Goal: Check status: Check status

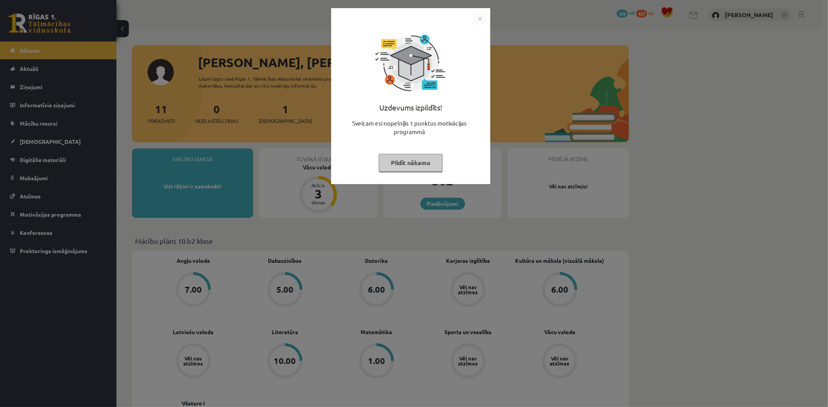
click at [468, 215] on div "Uzdevums izpildīts! Sveicam esi nopelnījis 1 punktus motivācijas programmā Pild…" at bounding box center [414, 203] width 828 height 407
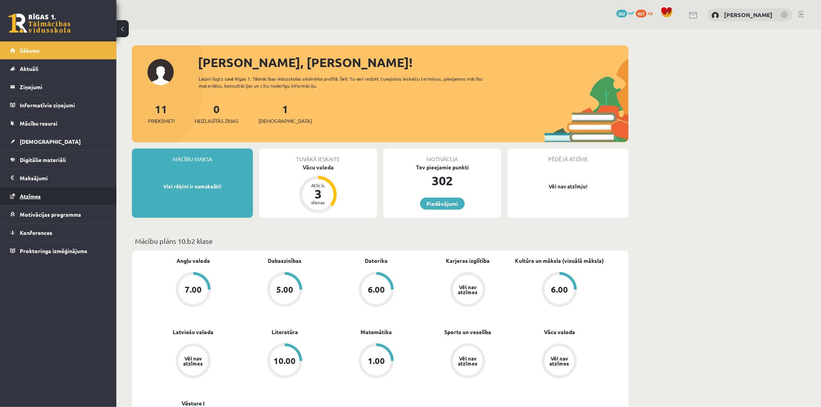
click at [40, 196] on span "Atzīmes" at bounding box center [30, 196] width 21 height 7
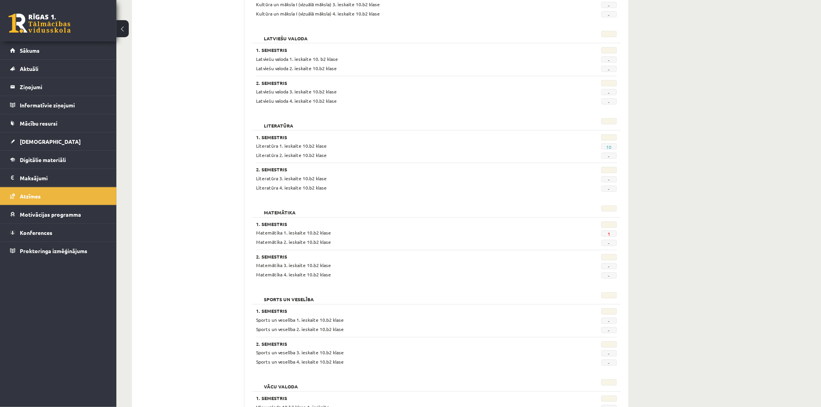
scroll to position [431, 0]
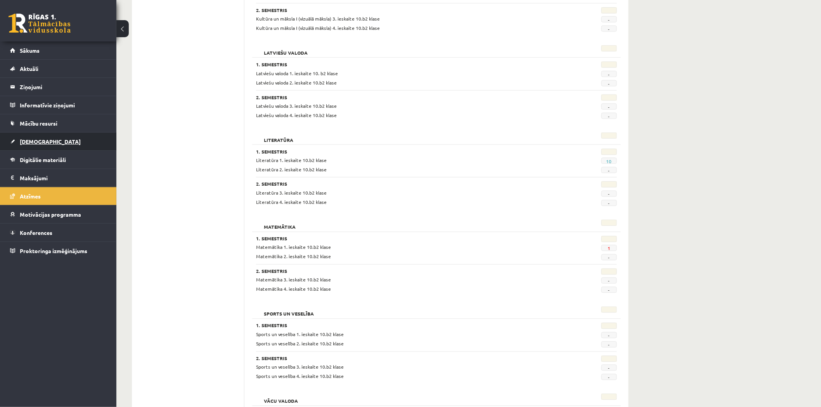
click at [28, 140] on span "[DEMOGRAPHIC_DATA]" at bounding box center [50, 141] width 61 height 7
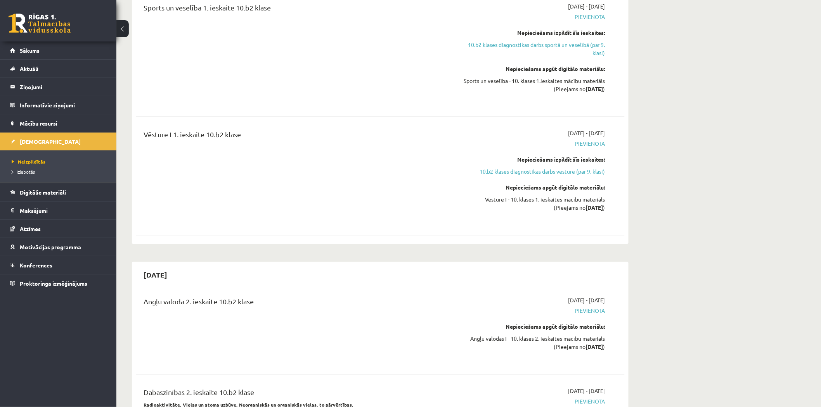
scroll to position [948, 0]
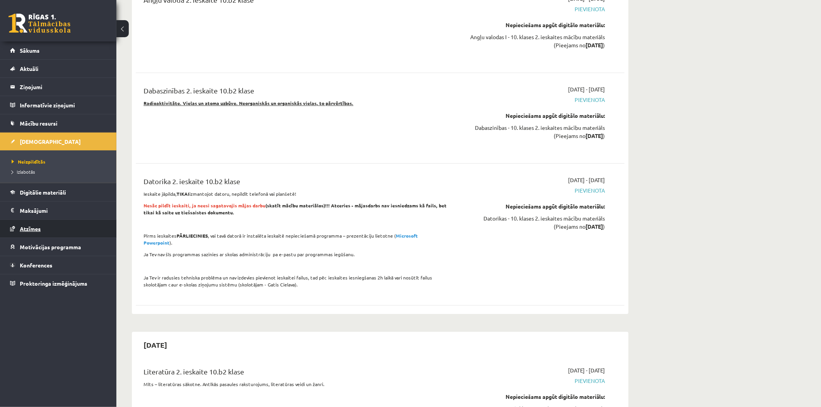
click at [35, 227] on span "Atzīmes" at bounding box center [30, 228] width 21 height 7
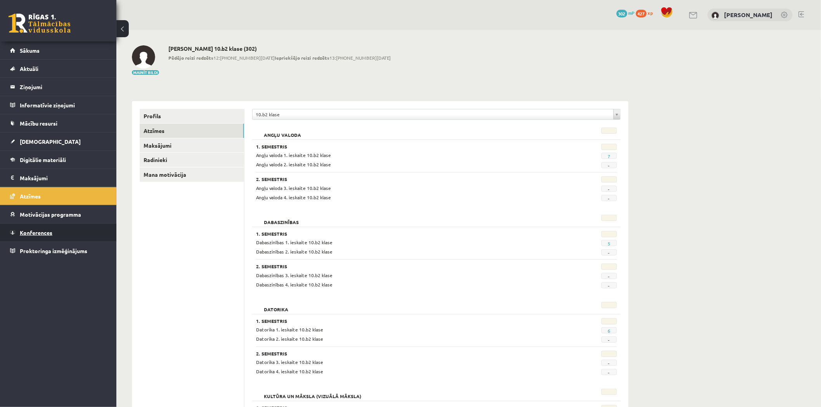
click at [46, 227] on link "Konferences" at bounding box center [58, 233] width 97 height 18
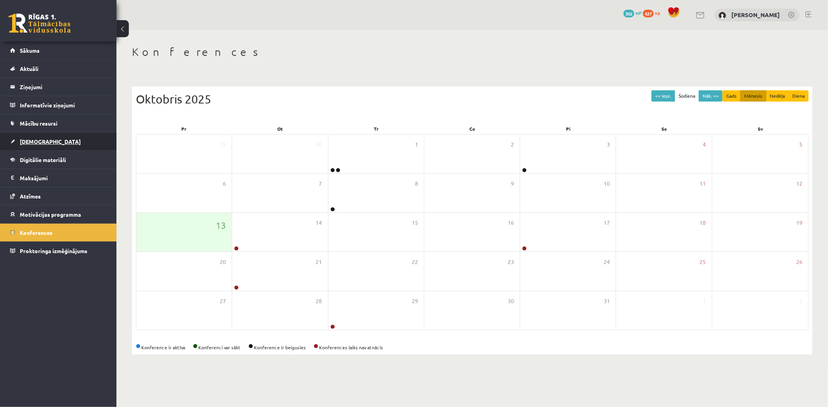
click at [26, 144] on span "[DEMOGRAPHIC_DATA]" at bounding box center [50, 141] width 61 height 7
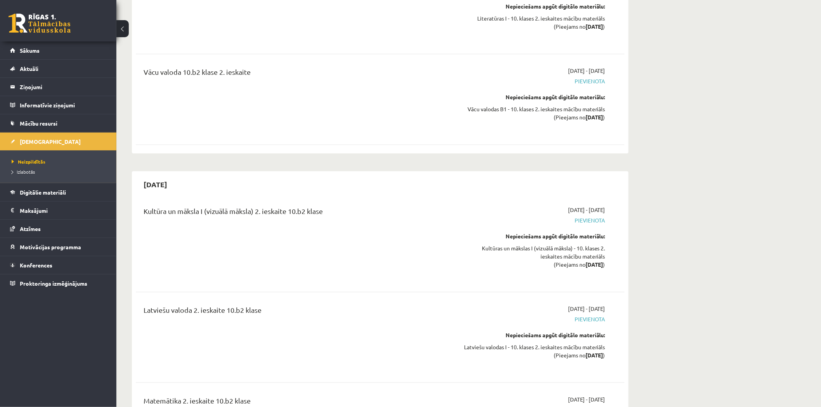
scroll to position [1552, 0]
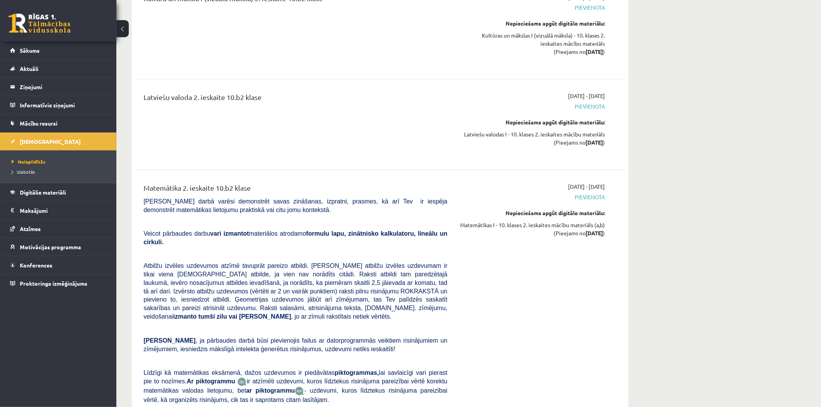
click at [37, 168] on li "Izlabotās" at bounding box center [60, 172] width 97 height 10
click at [31, 174] on span "Izlabotās" at bounding box center [25, 172] width 27 height 6
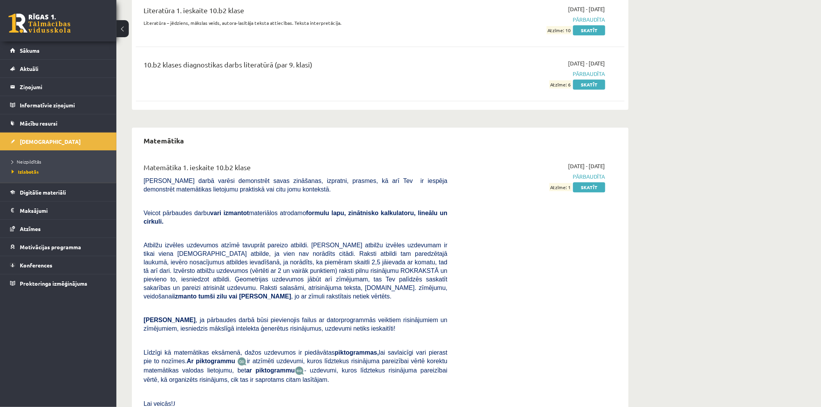
scroll to position [876, 0]
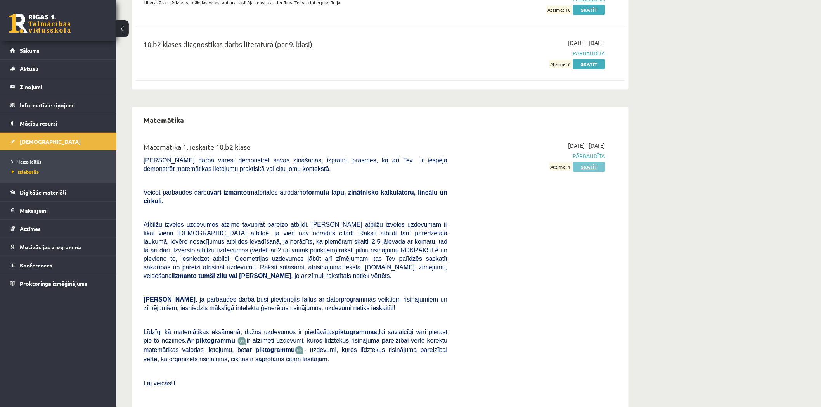
click at [594, 169] on link "Skatīt" at bounding box center [589, 167] width 32 height 10
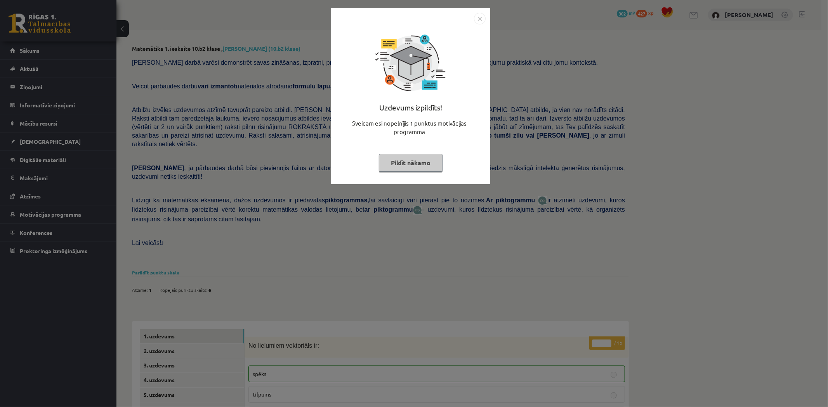
drag, startPoint x: 431, startPoint y: 231, endPoint x: 429, endPoint y: 222, distance: 8.3
click at [431, 230] on div "Uzdevums izpildīts! Sveicam esi nopelnījis 1 punktus motivācijas programmā Pild…" at bounding box center [414, 203] width 828 height 407
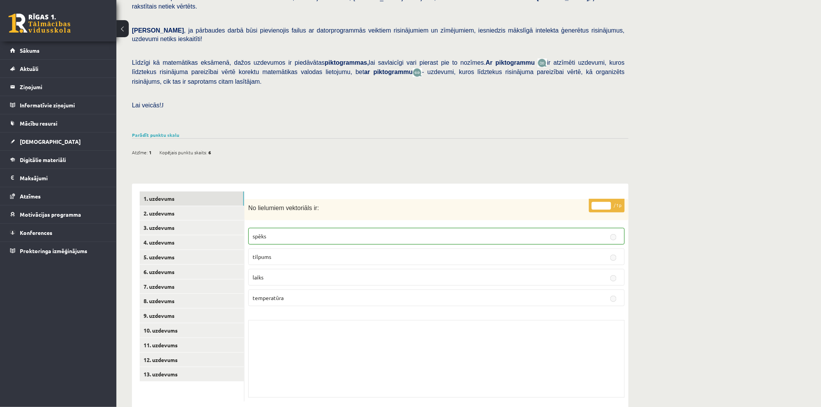
scroll to position [138, 0]
click at [177, 206] on link "2. uzdevums" at bounding box center [192, 213] width 104 height 14
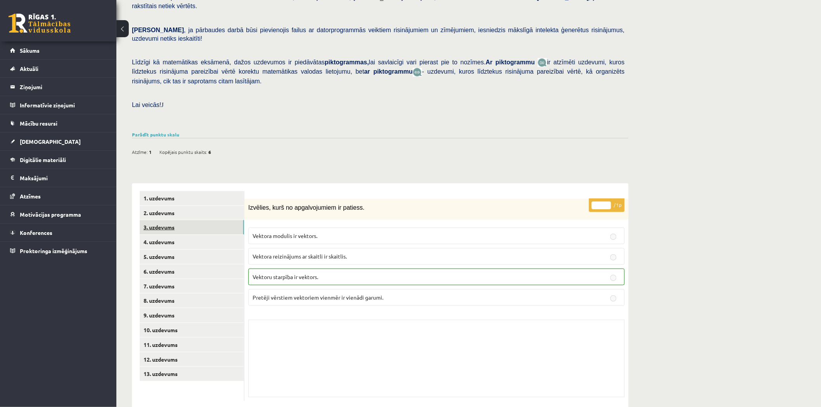
click at [160, 220] on link "3. uzdevums" at bounding box center [192, 227] width 104 height 14
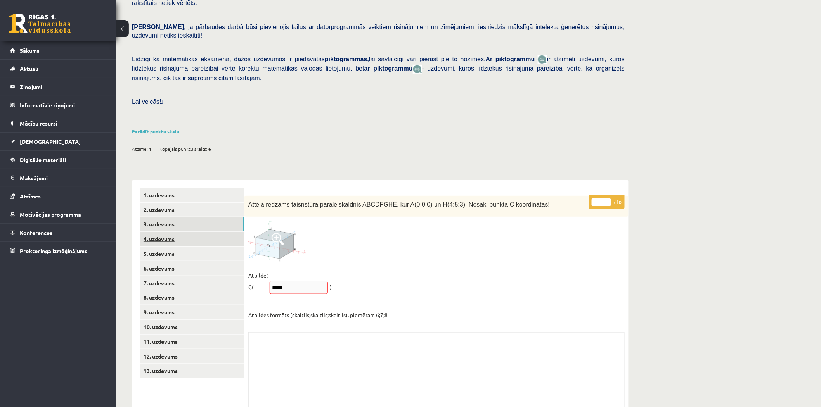
scroll to position [153, 0]
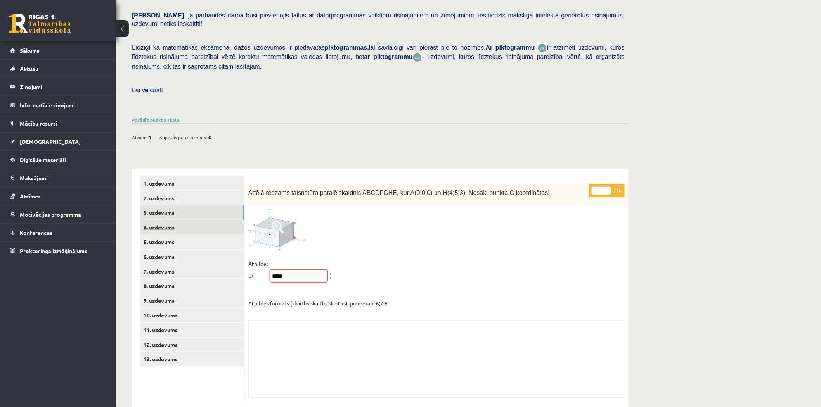
click at [160, 220] on link "4. uzdevums" at bounding box center [192, 227] width 104 height 14
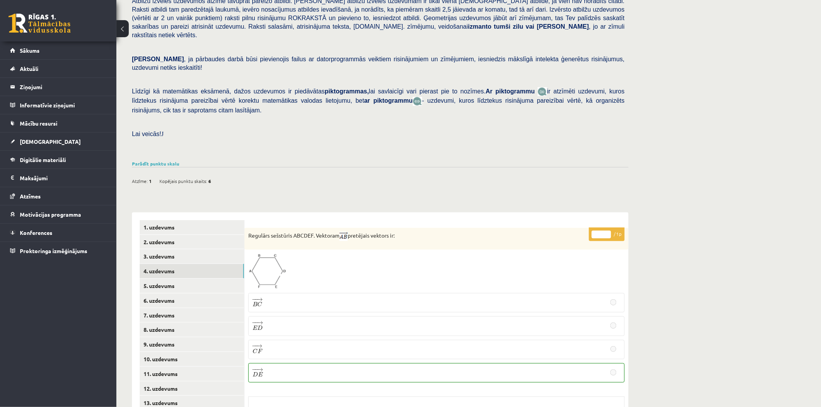
scroll to position [101, 0]
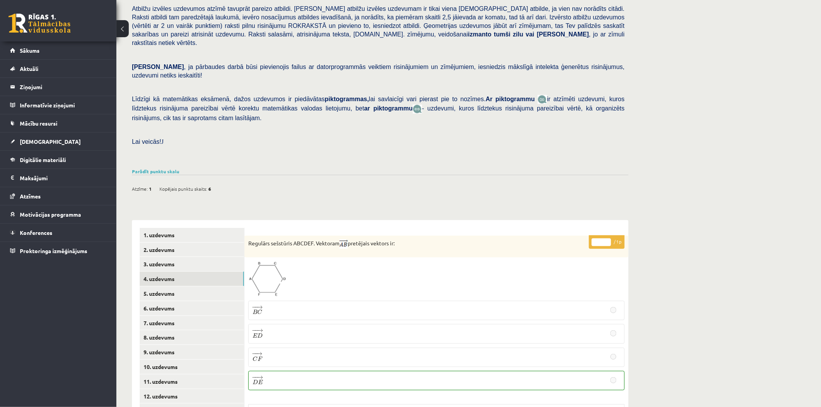
click at [161, 148] on div "Matemātika 1. ieskaite 10.b2 klase , [PERSON_NAME] (10.b2 klase) [PERSON_NAME] …" at bounding box center [380, 219] width 528 height 581
click at [166, 168] on div "Parādīt punktu skalu Atzīme No Līdz 1 0 6 2 7 10 3 11 13 4 14 16 5 17 20 6 21 2…" at bounding box center [380, 171] width 497 height 7
click at [171, 168] on link "Parādīt punktu skalu" at bounding box center [155, 171] width 47 height 6
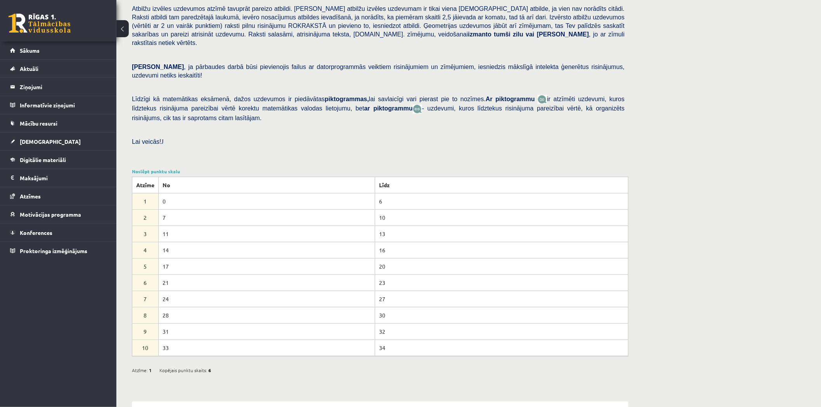
click at [210, 141] on div "[PERSON_NAME] darbā varēsi demonstrēt savas zināšanas, izpratni, prasmes, kā ar…" at bounding box center [380, 59] width 497 height 213
click at [158, 168] on link "Noslēpt punktu skalu" at bounding box center [156, 171] width 48 height 6
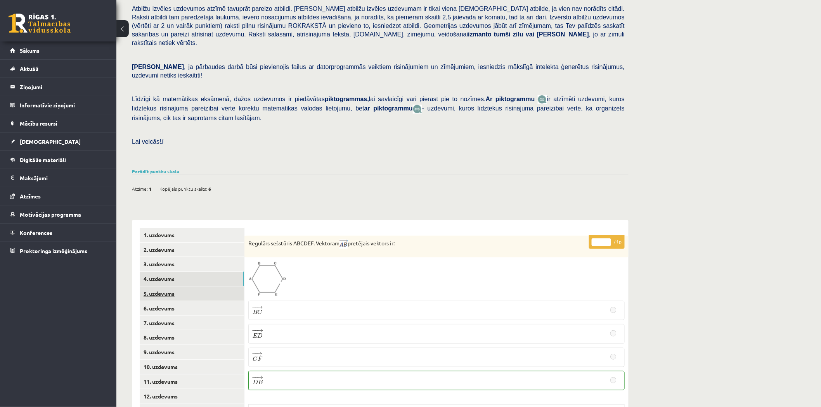
click at [184, 287] on link "5. uzdevums" at bounding box center [192, 294] width 104 height 14
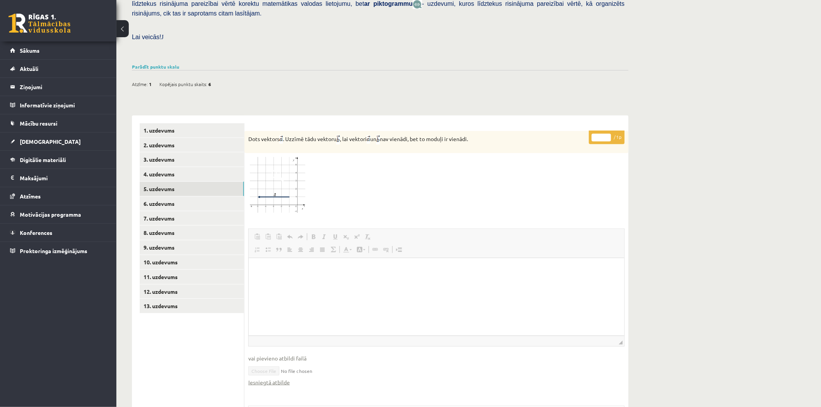
scroll to position [206, 0]
click at [160, 197] on link "6. uzdevums" at bounding box center [192, 204] width 104 height 14
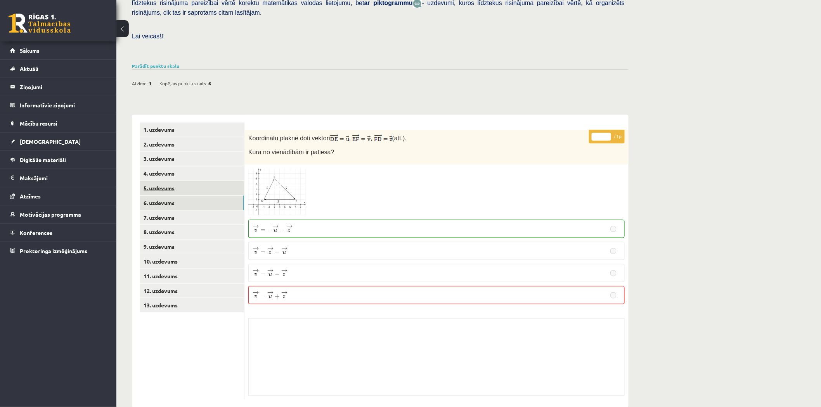
scroll to position [207, 0]
click at [165, 210] on link "7. uzdevums" at bounding box center [192, 217] width 104 height 14
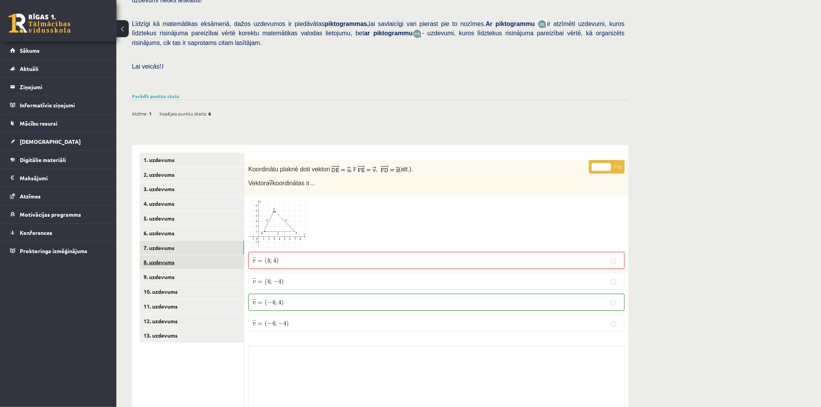
click at [166, 255] on link "8. uzdevums" at bounding box center [192, 262] width 104 height 14
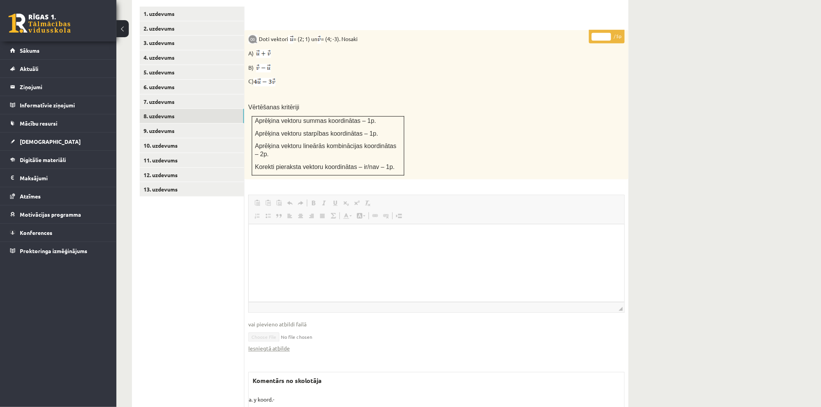
scroll to position [280, 0]
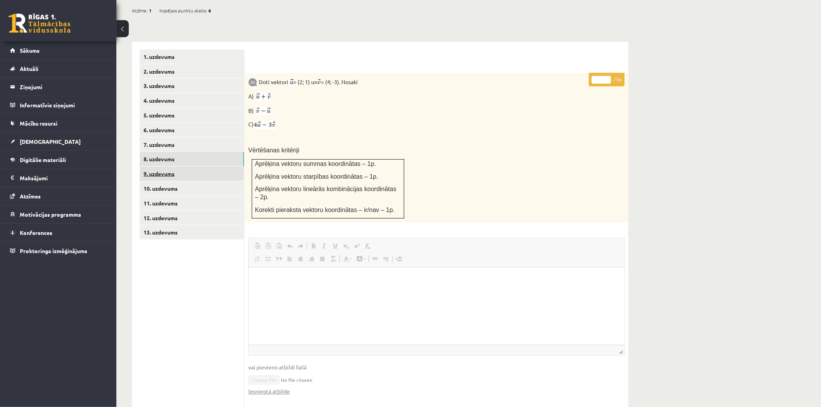
click at [160, 167] on link "9. uzdevums" at bounding box center [192, 174] width 104 height 14
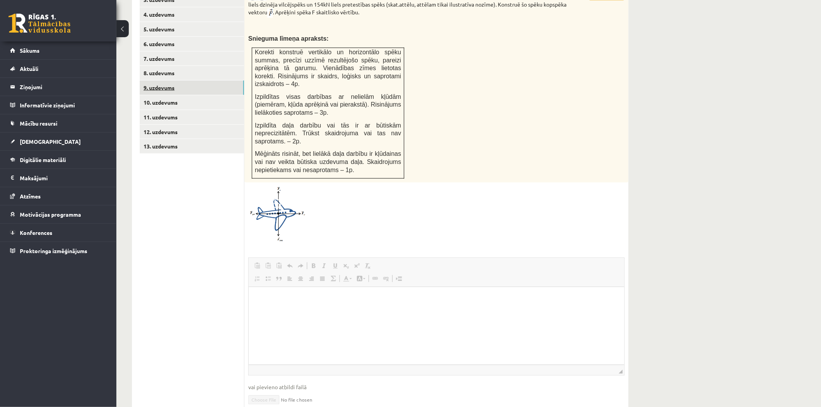
scroll to position [0, 0]
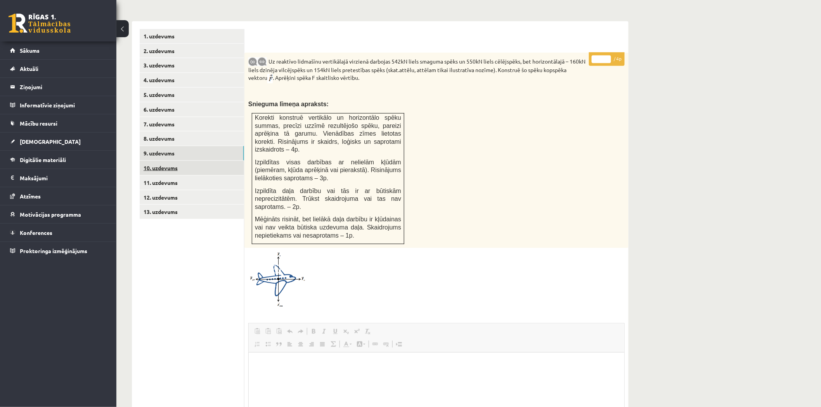
click at [164, 161] on link "10. uzdevums" at bounding box center [192, 168] width 104 height 14
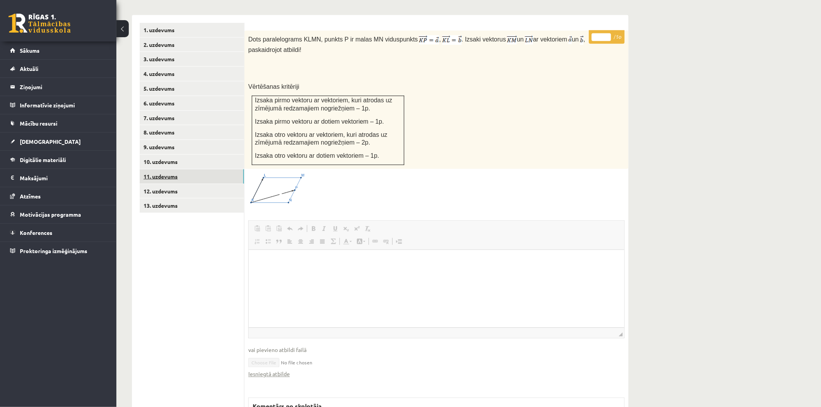
click at [169, 170] on link "11. uzdevums" at bounding box center [192, 177] width 104 height 14
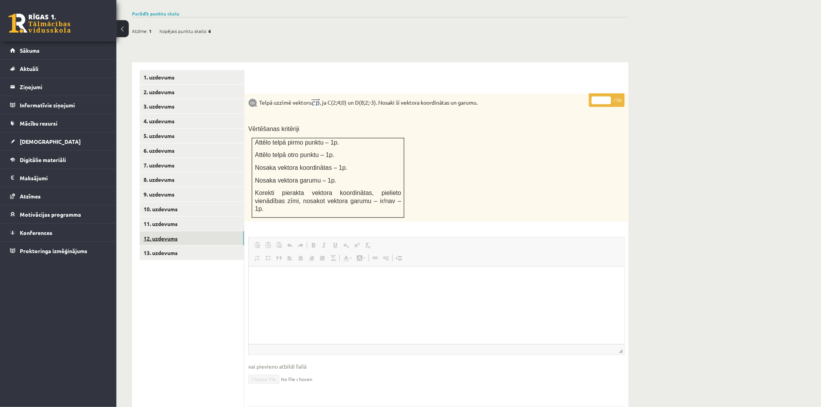
click at [172, 232] on link "12. uzdevums" at bounding box center [192, 239] width 104 height 14
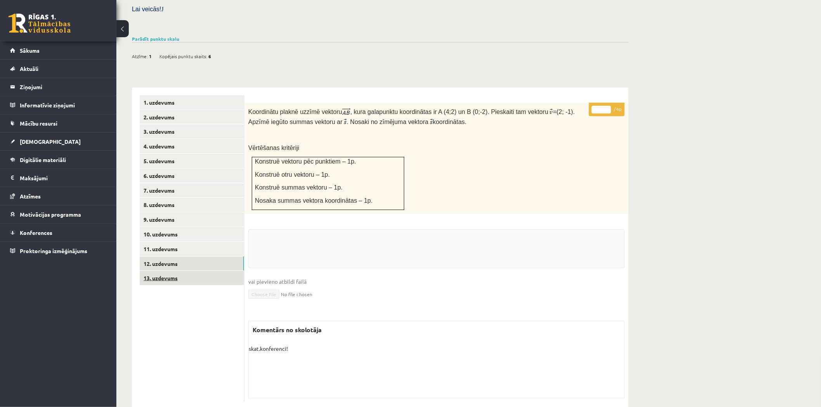
click at [165, 271] on link "13. uzdevums" at bounding box center [192, 278] width 104 height 14
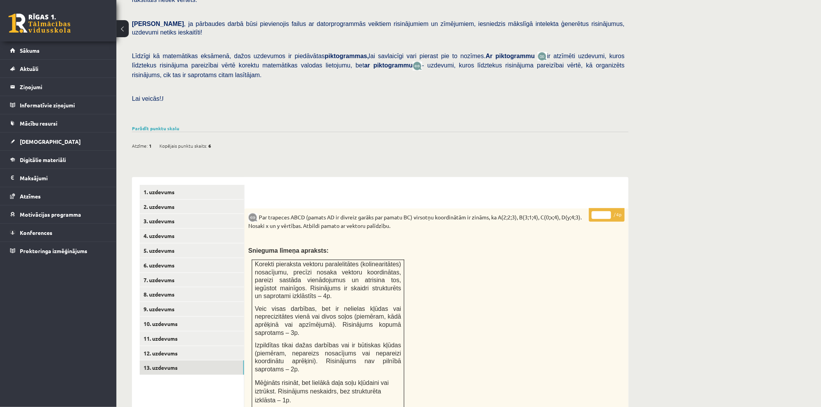
scroll to position [69, 0]
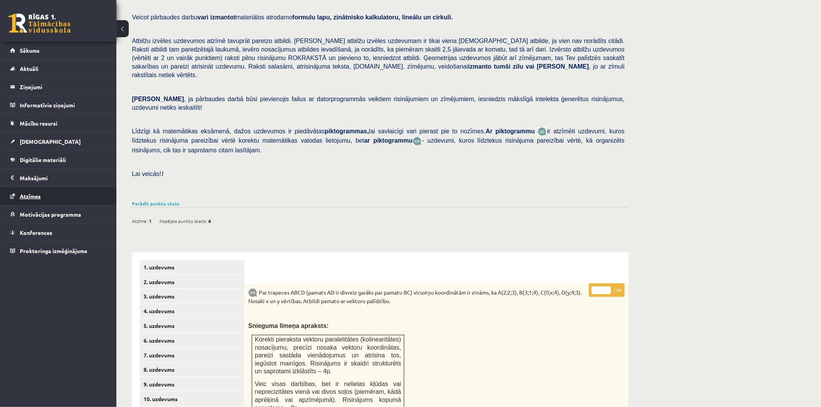
click at [31, 194] on span "Atzīmes" at bounding box center [30, 196] width 21 height 7
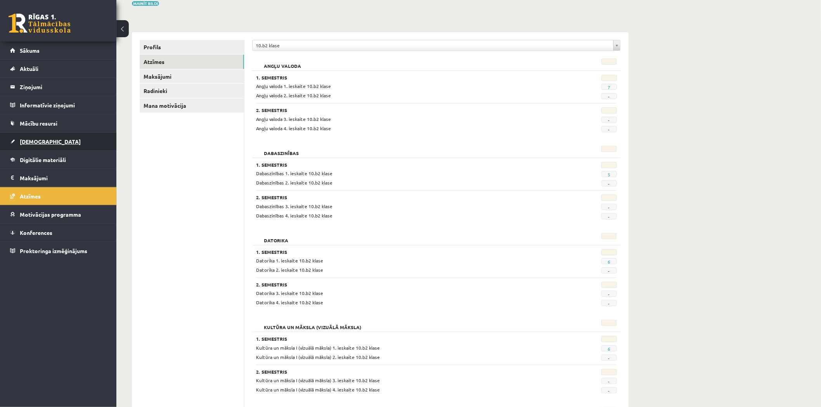
click at [34, 136] on link "[DEMOGRAPHIC_DATA]" at bounding box center [58, 142] width 97 height 18
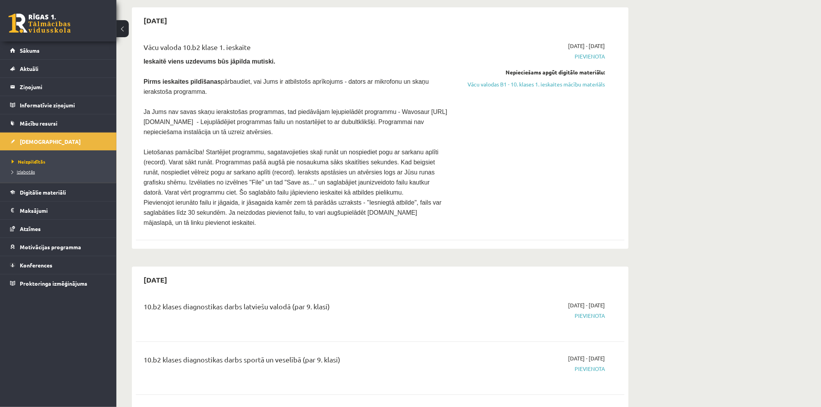
click at [28, 171] on span "Izlabotās" at bounding box center [23, 172] width 23 height 6
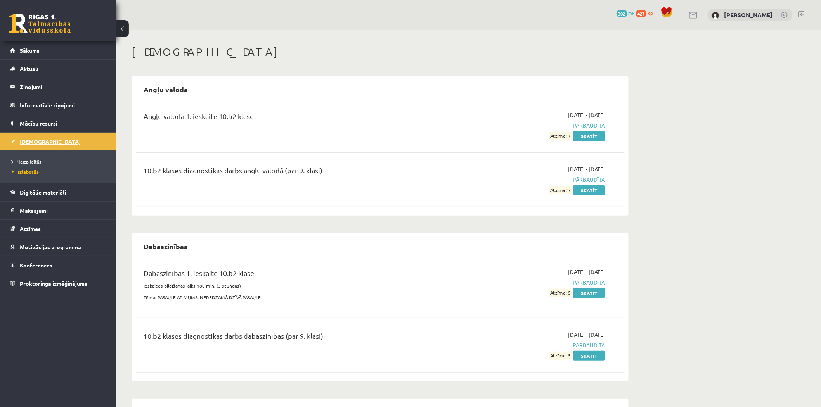
click at [29, 143] on span "[DEMOGRAPHIC_DATA]" at bounding box center [50, 141] width 61 height 7
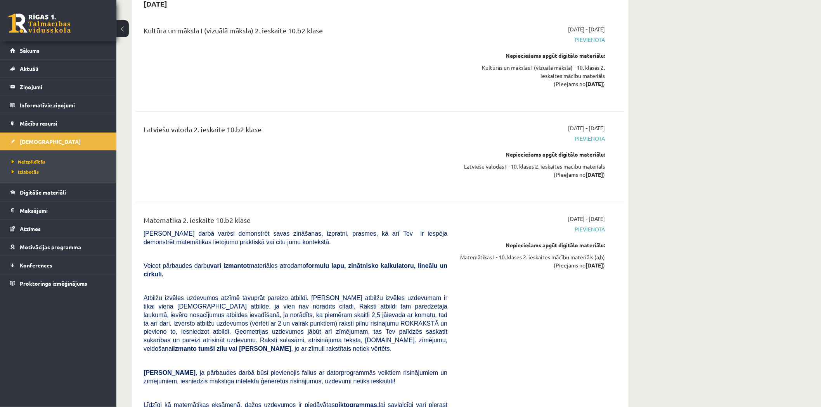
scroll to position [1595, 0]
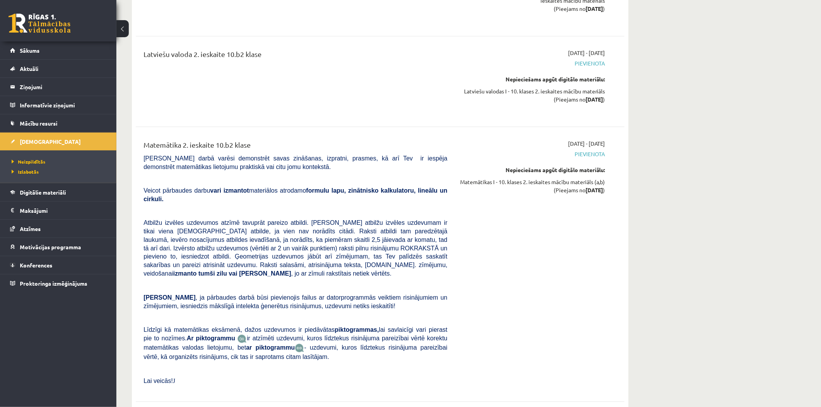
drag, startPoint x: 327, startPoint y: 171, endPoint x: 330, endPoint y: 168, distance: 4.1
drag, startPoint x: 330, startPoint y: 168, endPoint x: 312, endPoint y: 151, distance: 24.4
click at [313, 151] on div "Matemātika 2. ieskaite 10.b2 klase [PERSON_NAME] darbā varēsi demonstrēt savas …" at bounding box center [296, 265] width 316 height 250
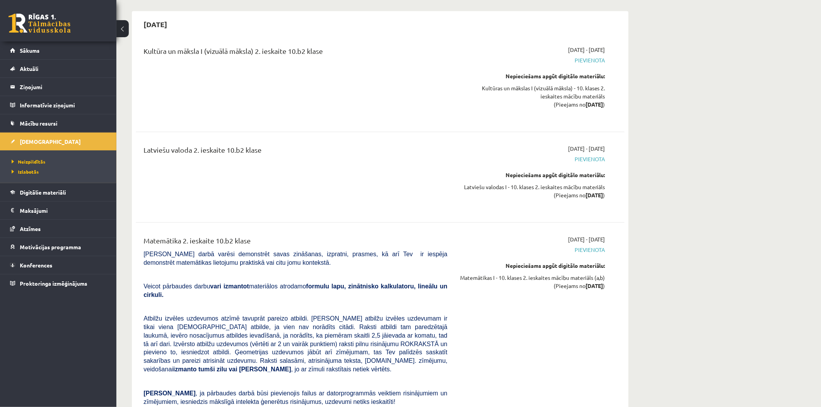
scroll to position [1466, 0]
